Goal: Task Accomplishment & Management: Manage account settings

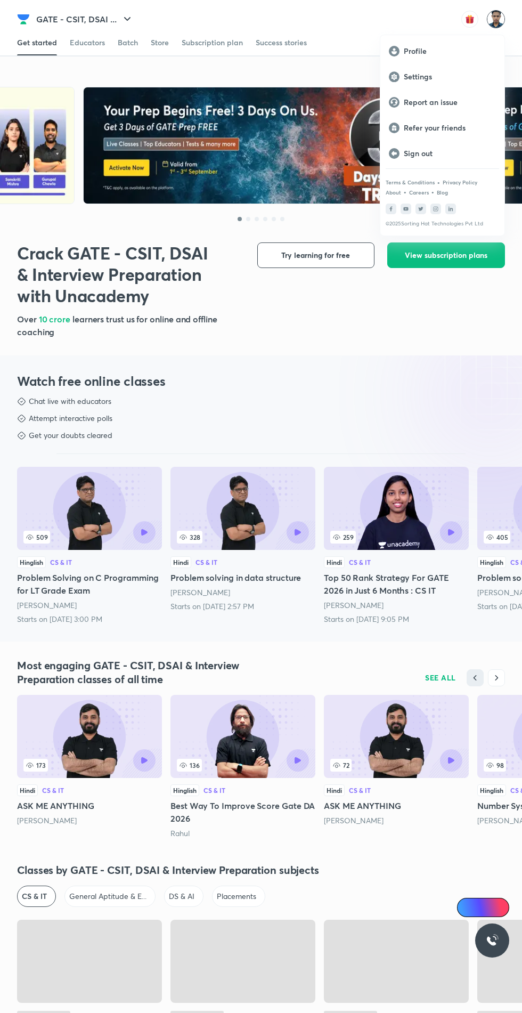
click at [440, 138] on div "Refer your friends" at bounding box center [443, 128] width 124 height 26
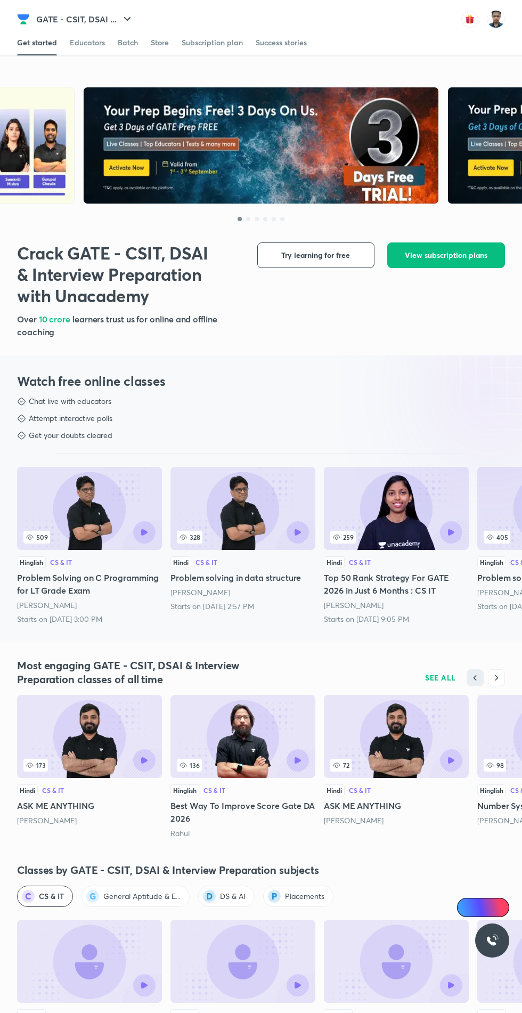
click at [496, 22] on img at bounding box center [496, 19] width 18 height 18
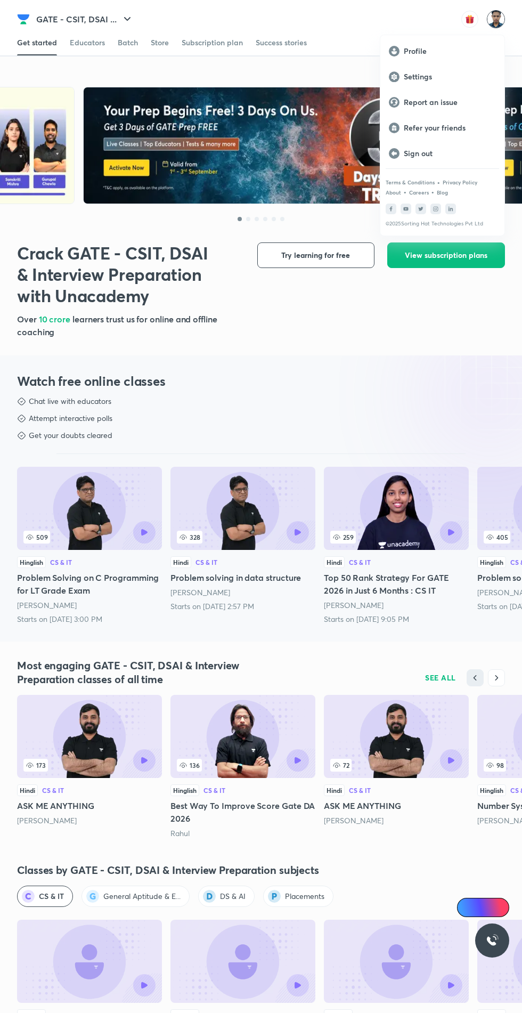
click at [443, 155] on p "Sign out" at bounding box center [450, 154] width 92 height 10
